Goal: Information Seeking & Learning: Check status

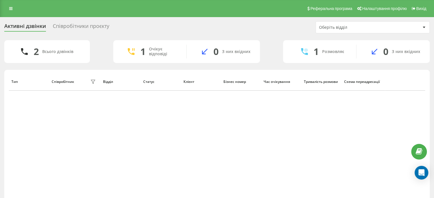
click at [268, 136] on div "Тип Співробітник фільтру Відділ Статус Клієнт Бізнес номер Час очікування Трива…" at bounding box center [217, 137] width 417 height 129
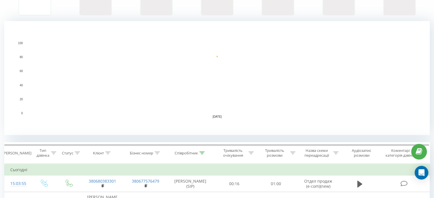
scroll to position [143, 0]
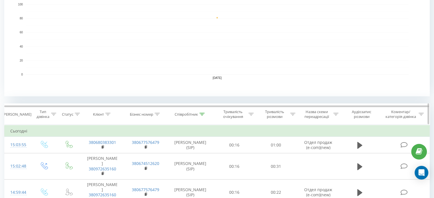
click at [202, 113] on icon at bounding box center [202, 114] width 5 height 3
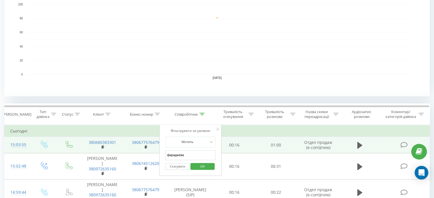
drag, startPoint x: 191, startPoint y: 153, endPoint x: 148, endPoint y: 151, distance: 42.9
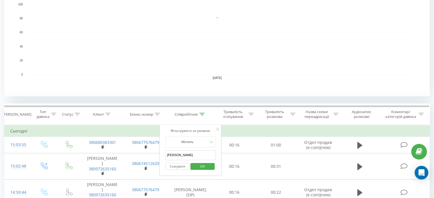
click at [201, 168] on span "OK" at bounding box center [203, 166] width 16 height 9
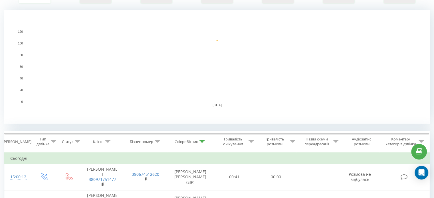
scroll to position [143, 0]
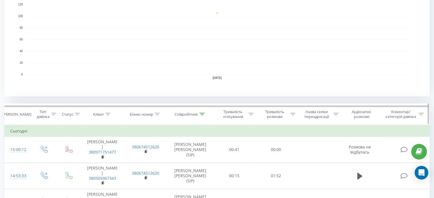
click at [201, 115] on div at bounding box center [202, 114] width 5 height 5
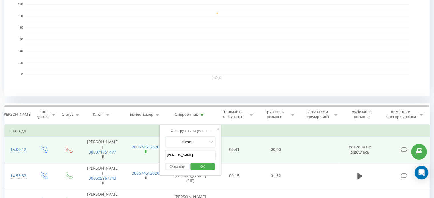
drag, startPoint x: 191, startPoint y: 155, endPoint x: 147, endPoint y: 152, distance: 44.7
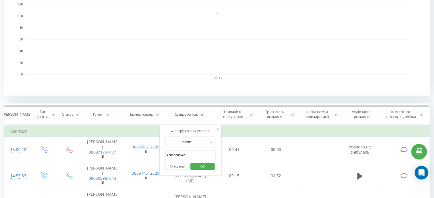
click at [203, 167] on span "OK" at bounding box center [203, 166] width 16 height 9
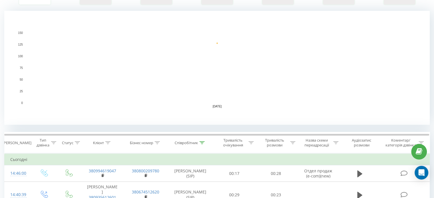
scroll to position [171, 0]
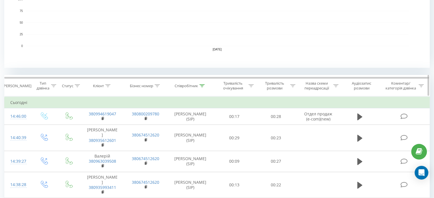
click at [200, 86] on icon at bounding box center [202, 86] width 5 height 3
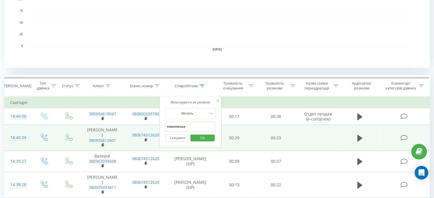
drag, startPoint x: 181, startPoint y: 127, endPoint x: 152, endPoint y: 125, distance: 29.5
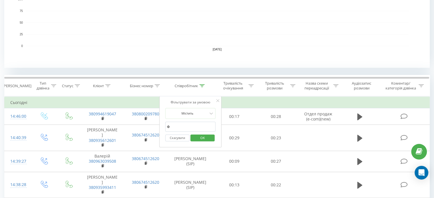
type input "фараджева"
click at [198, 139] on span "OK" at bounding box center [203, 138] width 16 height 9
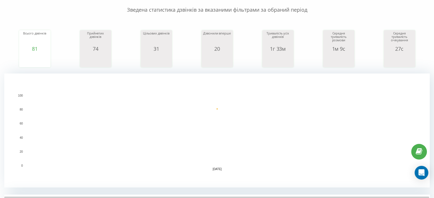
scroll to position [23, 0]
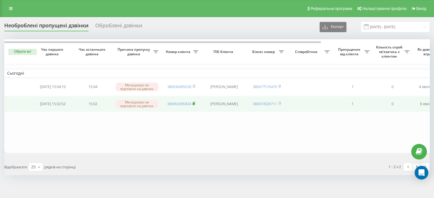
click at [194, 104] on rect at bounding box center [194, 104] width 2 height 3
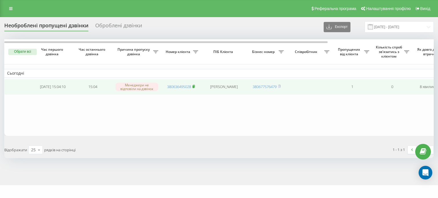
click at [194, 86] on rect at bounding box center [194, 87] width 2 height 3
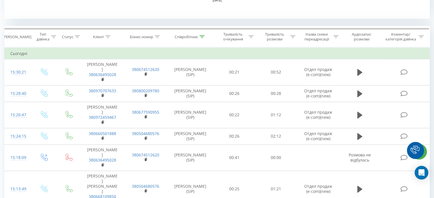
scroll to position [228, 0]
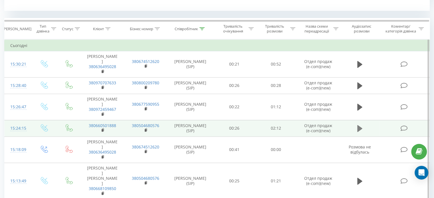
click at [361, 125] on icon at bounding box center [359, 128] width 5 height 7
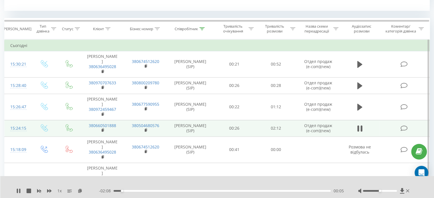
click at [192, 193] on div "- 02:08 00:05 00:05" at bounding box center [221, 191] width 245 height 6
click at [195, 191] on div "00:50" at bounding box center [222, 191] width 217 height 2
click at [209, 192] on div "00:58" at bounding box center [222, 191] width 217 height 2
click at [219, 192] on div "- 01:13 00:59 00:59" at bounding box center [221, 191] width 245 height 6
click at [222, 192] on div "00:59" at bounding box center [222, 191] width 217 height 2
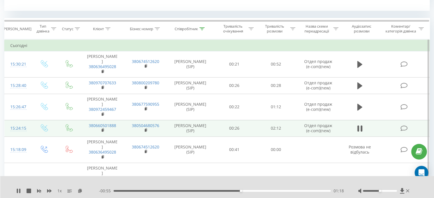
click at [250, 192] on div "01:18" at bounding box center [222, 191] width 217 height 2
click at [263, 192] on div "01:25" at bounding box center [222, 191] width 217 height 2
click at [274, 192] on div "01:34" at bounding box center [222, 191] width 217 height 2
click at [280, 191] on div "00:00" at bounding box center [222, 191] width 217 height 2
click at [287, 192] on div "01:42" at bounding box center [222, 191] width 217 height 2
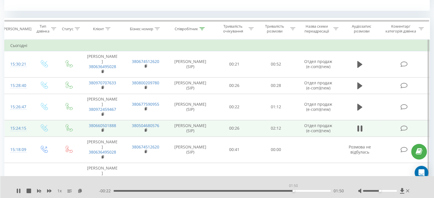
click at [294, 192] on div "01:50" at bounding box center [222, 191] width 217 height 2
click at [305, 191] on div "01:57" at bounding box center [222, 191] width 217 height 2
click at [313, 190] on div "01:57" at bounding box center [222, 191] width 217 height 2
click at [320, 192] on div "02:06" at bounding box center [222, 191] width 217 height 2
click at [19, 189] on div "1 x" at bounding box center [57, 191] width 83 height 6
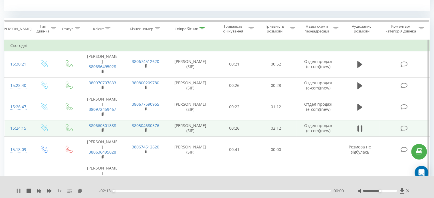
click at [19, 190] on icon at bounding box center [19, 191] width 1 height 5
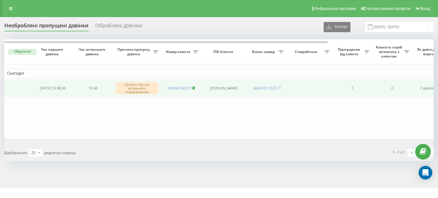
click at [193, 87] on rect at bounding box center [194, 88] width 2 height 3
